Goal: Find specific page/section: Find specific page/section

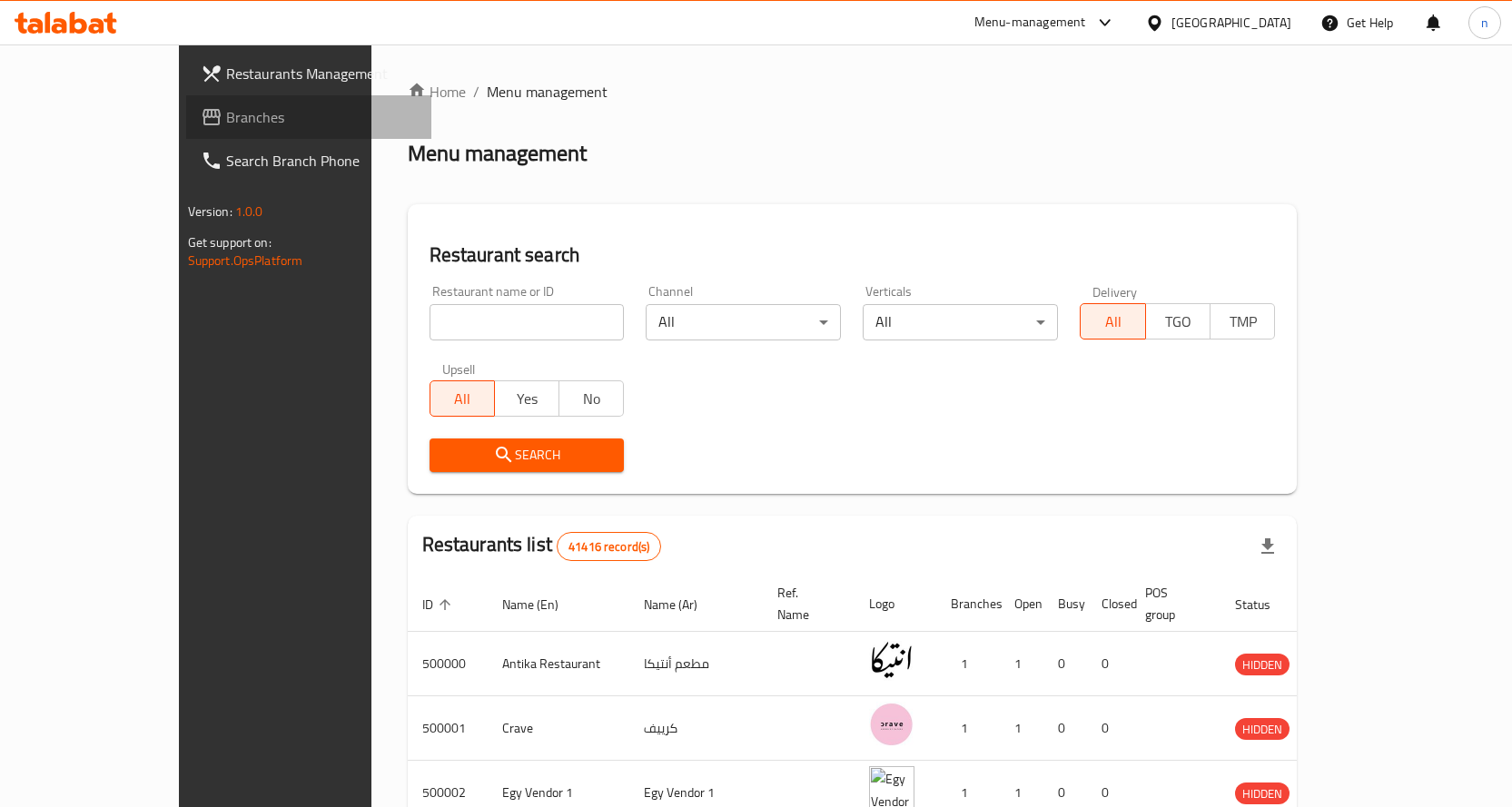
click at [226, 114] on span "Branches" at bounding box center [321, 117] width 191 height 22
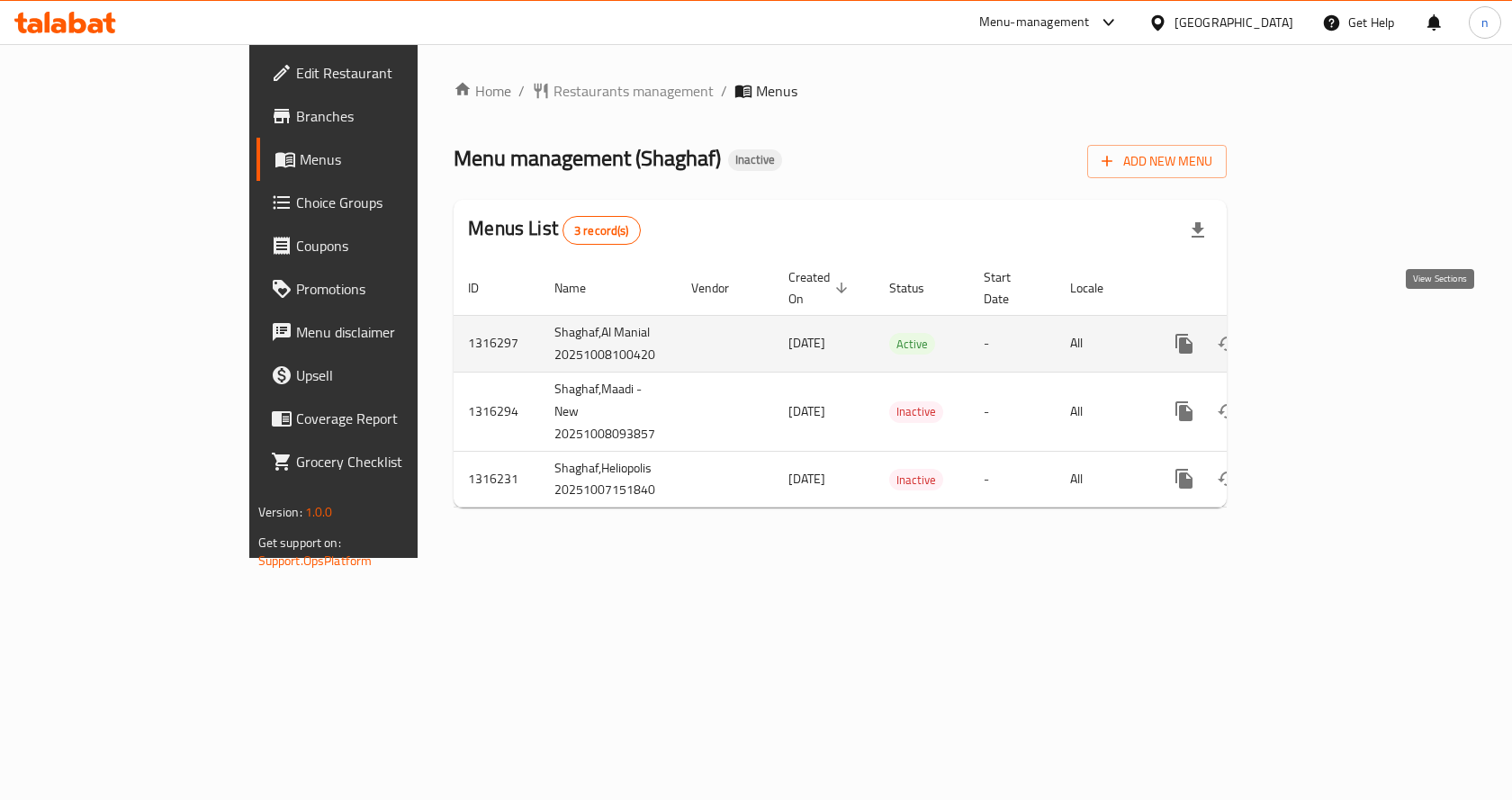
click at [1322, 336] on icon "enhanced table" at bounding box center [1313, 344] width 16 height 17
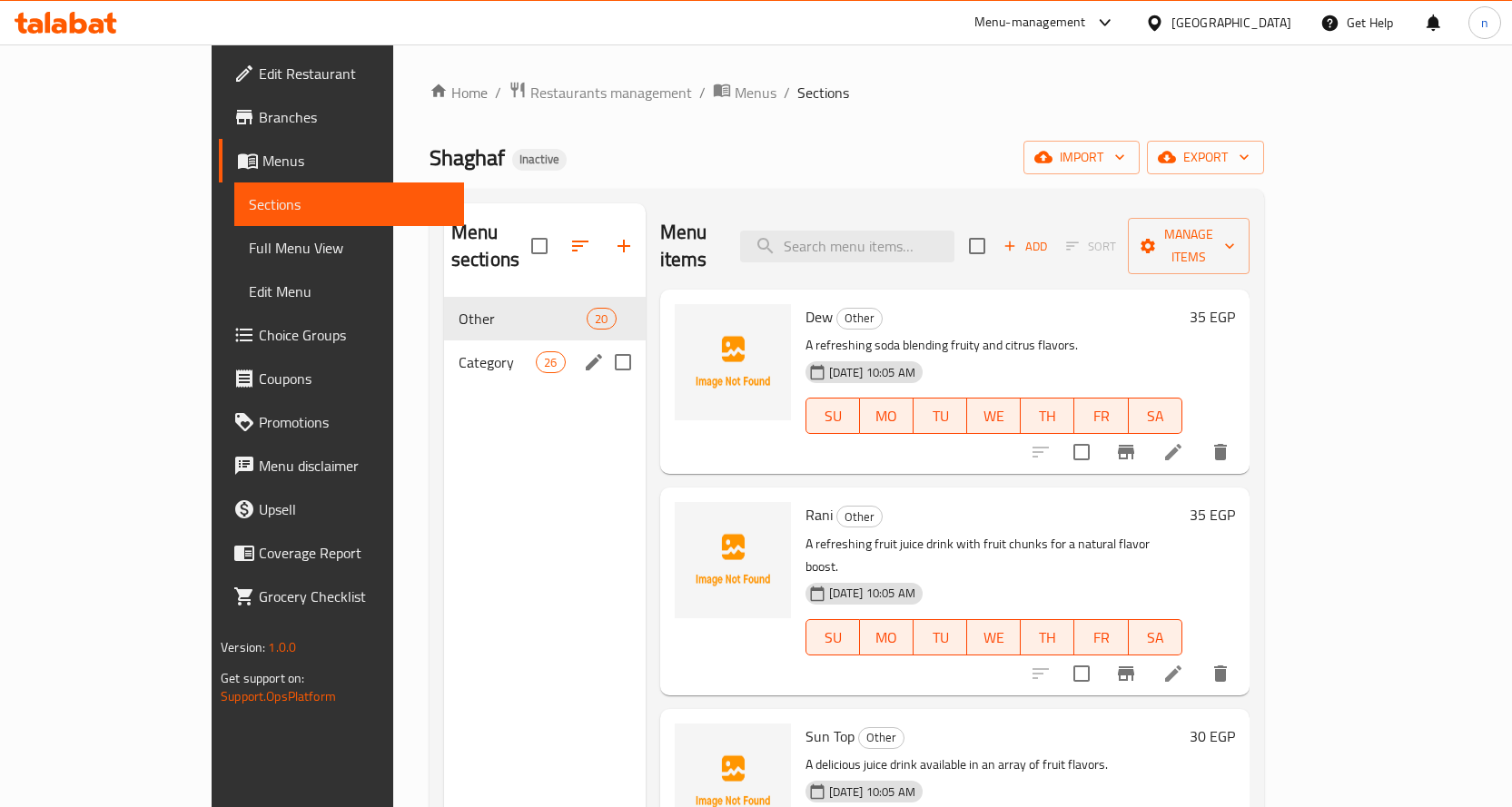
click at [444, 341] on div "Category 26" at bounding box center [544, 362] width 202 height 44
click at [458, 308] on span "Other" at bounding box center [522, 318] width 128 height 22
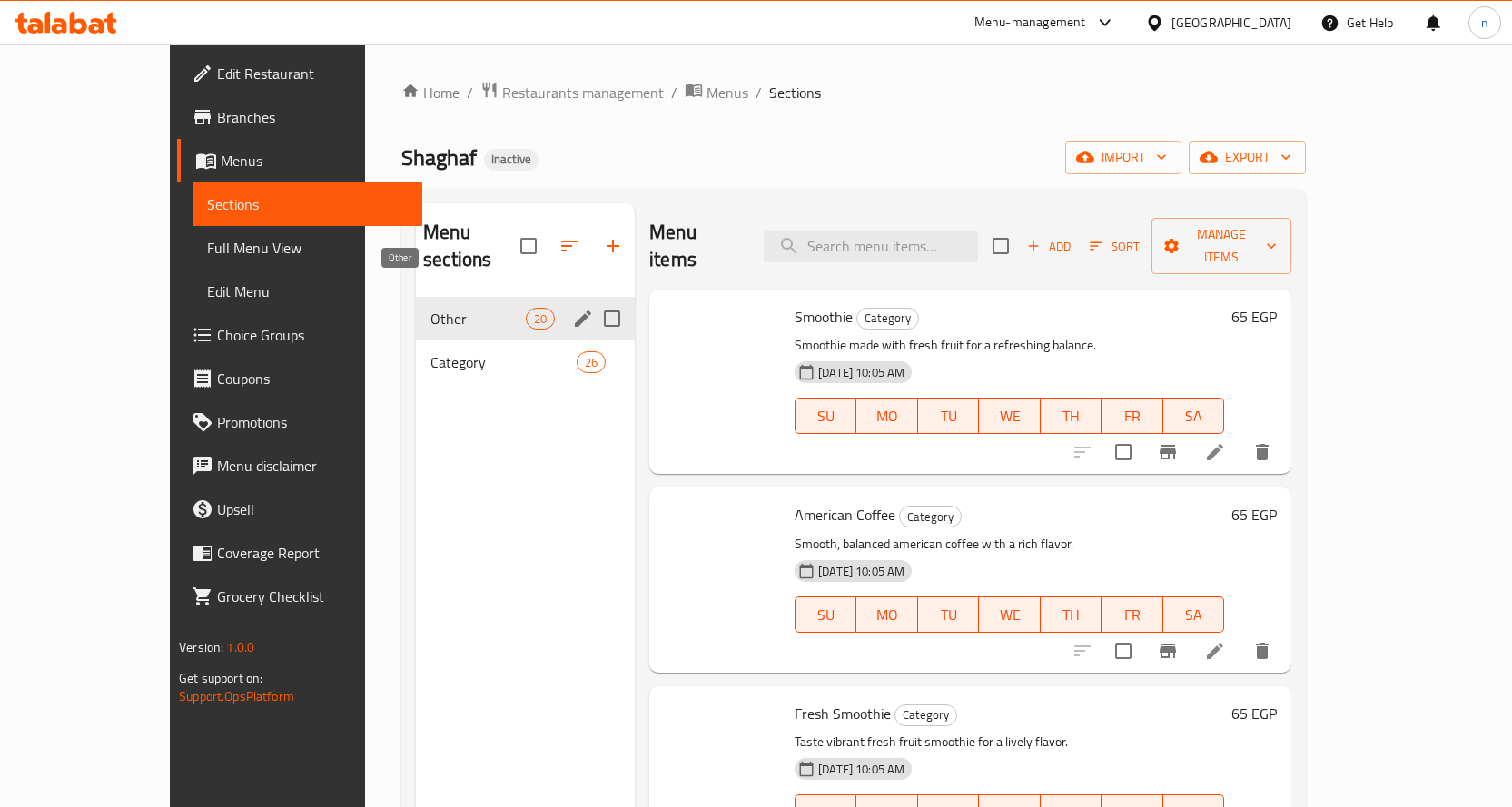
click at [430, 353] on div "Category 26" at bounding box center [525, 362] width 218 height 44
click at [430, 308] on span "Other" at bounding box center [502, 318] width 146 height 22
click at [430, 352] on span "Category" at bounding box center [477, 362] width 95 height 22
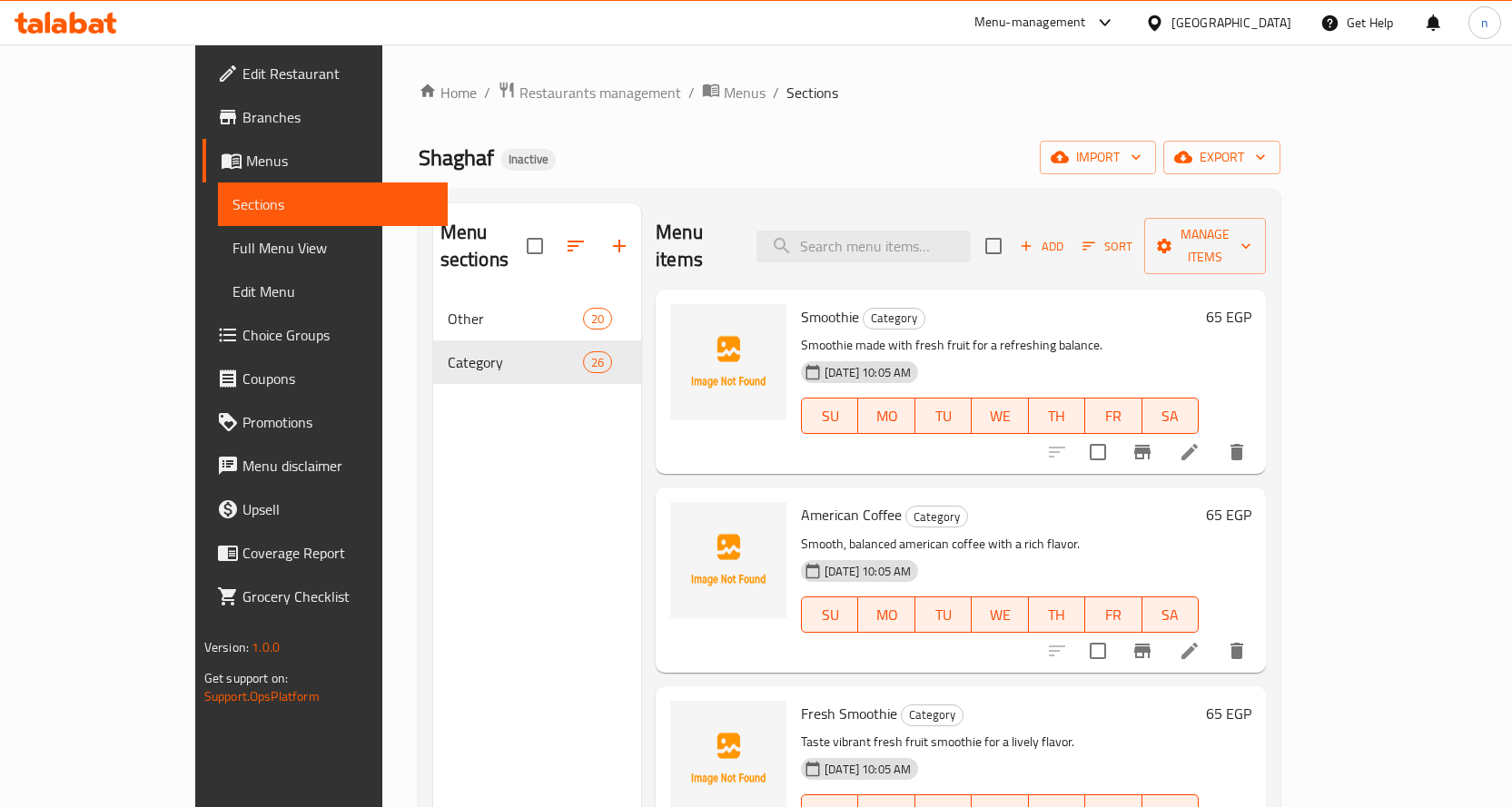
click at [243, 111] on span "Branches" at bounding box center [338, 117] width 191 height 22
